Goal: Book appointment/travel/reservation

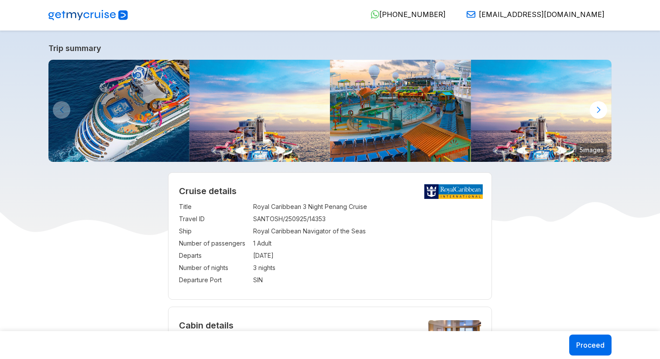
select select "**"
select select "*"
click at [598, 112] on div at bounding box center [598, 109] width 17 height 17
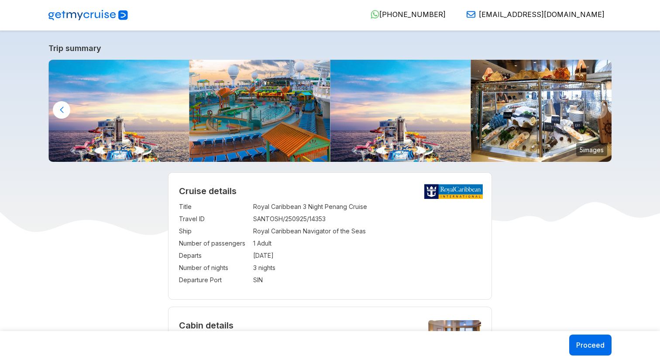
click at [490, 102] on img at bounding box center [541, 111] width 141 height 102
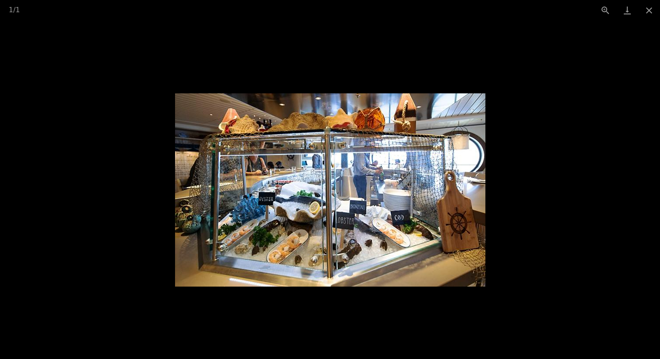
click at [536, 194] on picture at bounding box center [330, 190] width 660 height 339
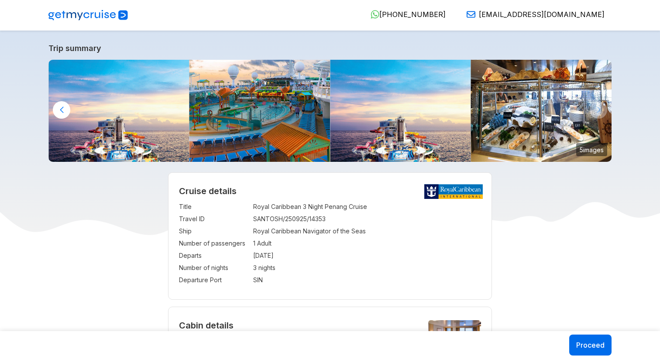
click at [63, 108] on div at bounding box center [61, 109] width 17 height 17
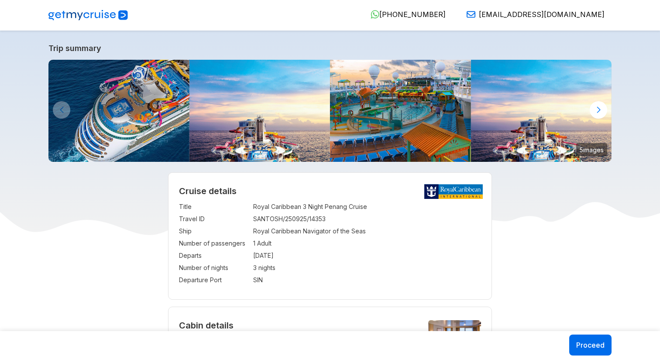
click at [141, 115] on img at bounding box center [118, 111] width 141 height 102
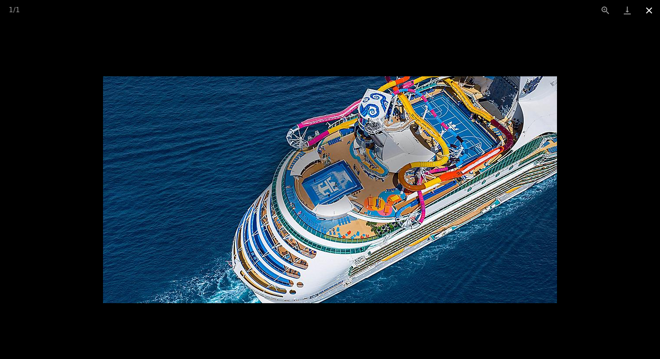
click at [646, 11] on button "Close gallery" at bounding box center [649, 10] width 22 height 21
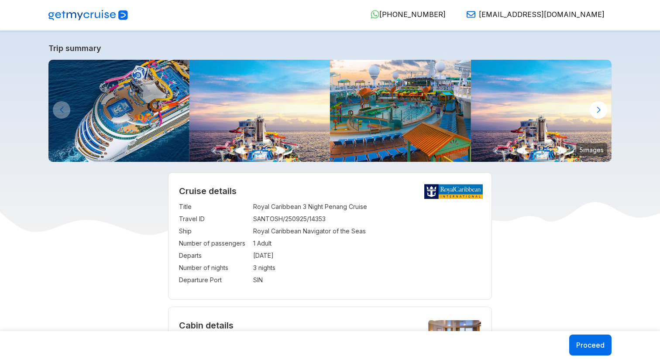
click at [304, 130] on img at bounding box center [259, 111] width 141 height 102
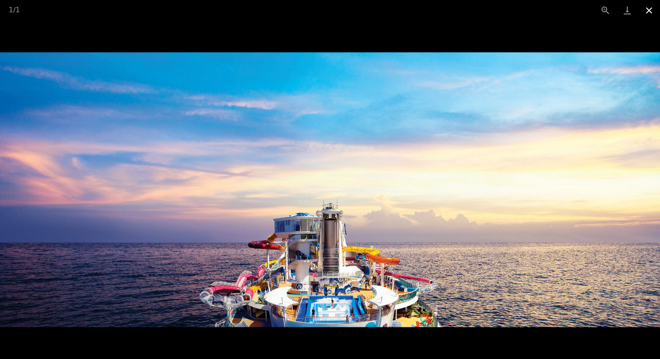
click at [651, 12] on button "Close gallery" at bounding box center [649, 10] width 22 height 21
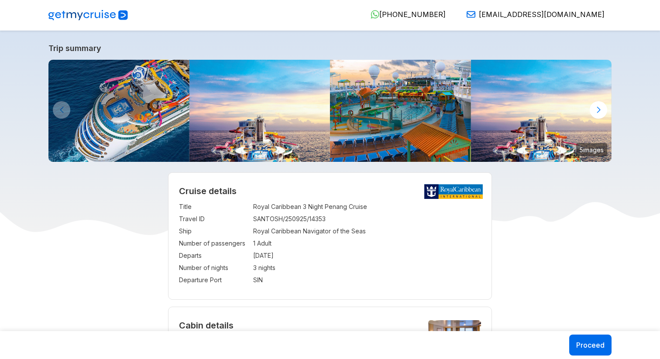
click at [437, 117] on img at bounding box center [400, 111] width 141 height 102
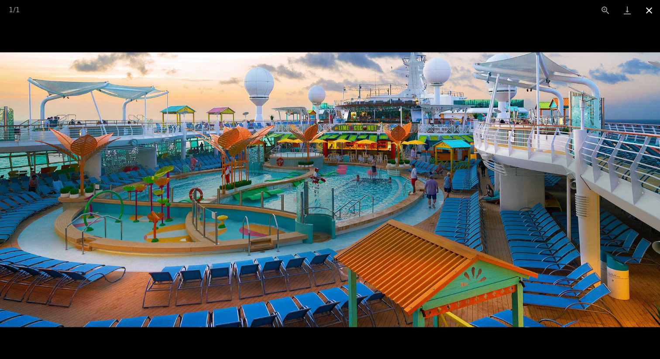
click at [650, 10] on button "Close gallery" at bounding box center [649, 10] width 22 height 21
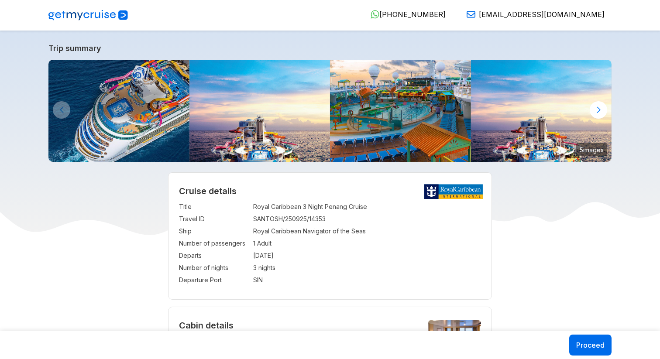
click at [66, 14] on img at bounding box center [87, 15] width 79 height 10
